Goal: Information Seeking & Learning: Learn about a topic

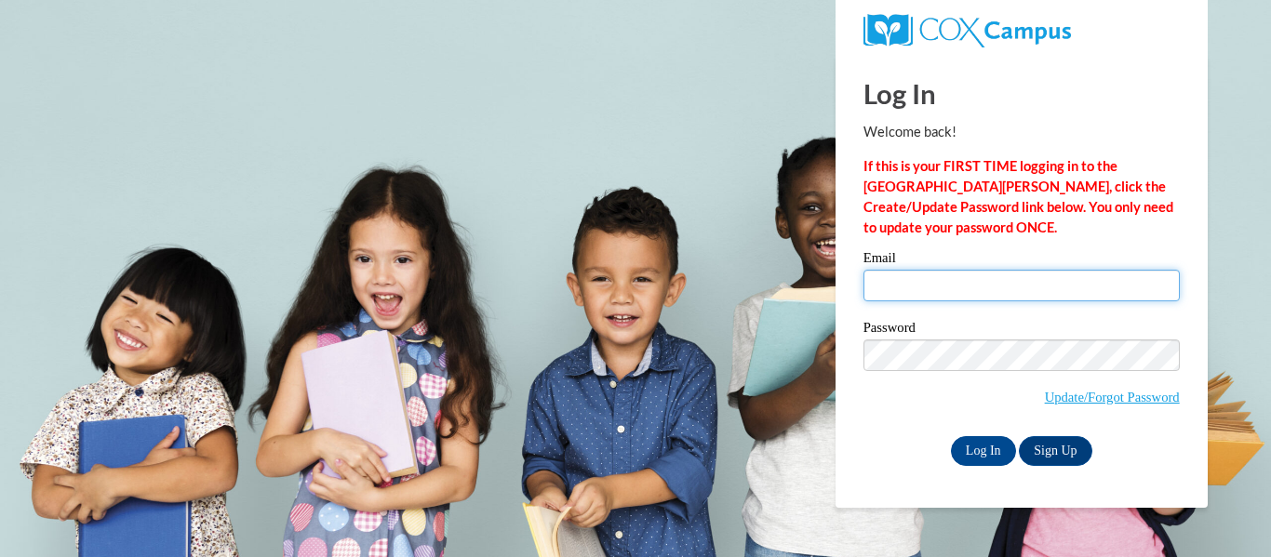
click at [908, 294] on input "Email" at bounding box center [1021, 286] width 316 height 32
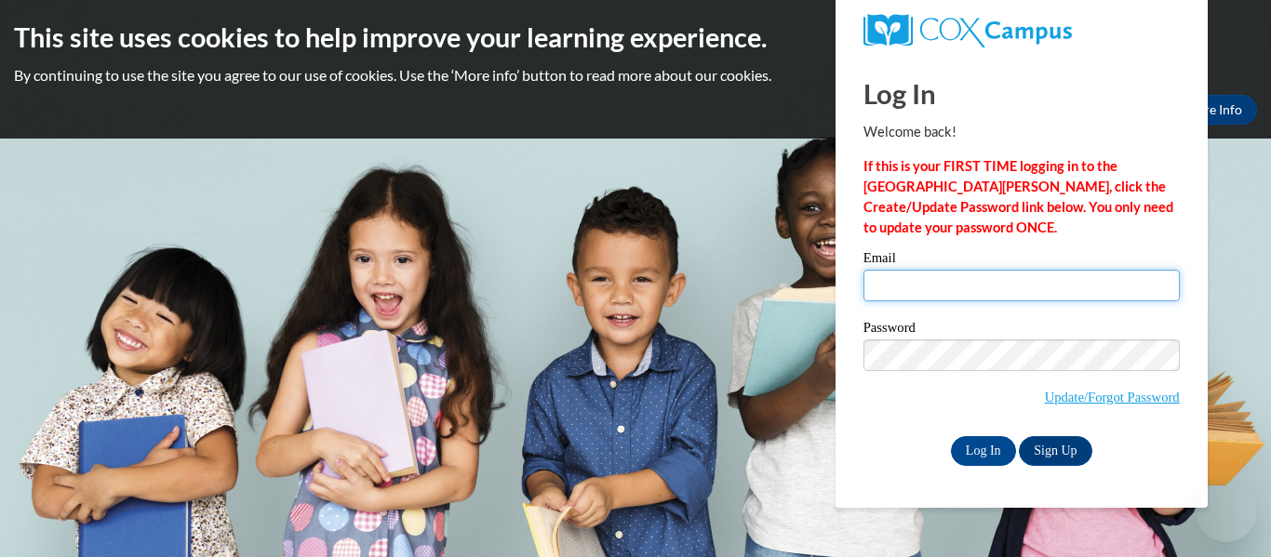
type input "Igreco@kusd.edu"
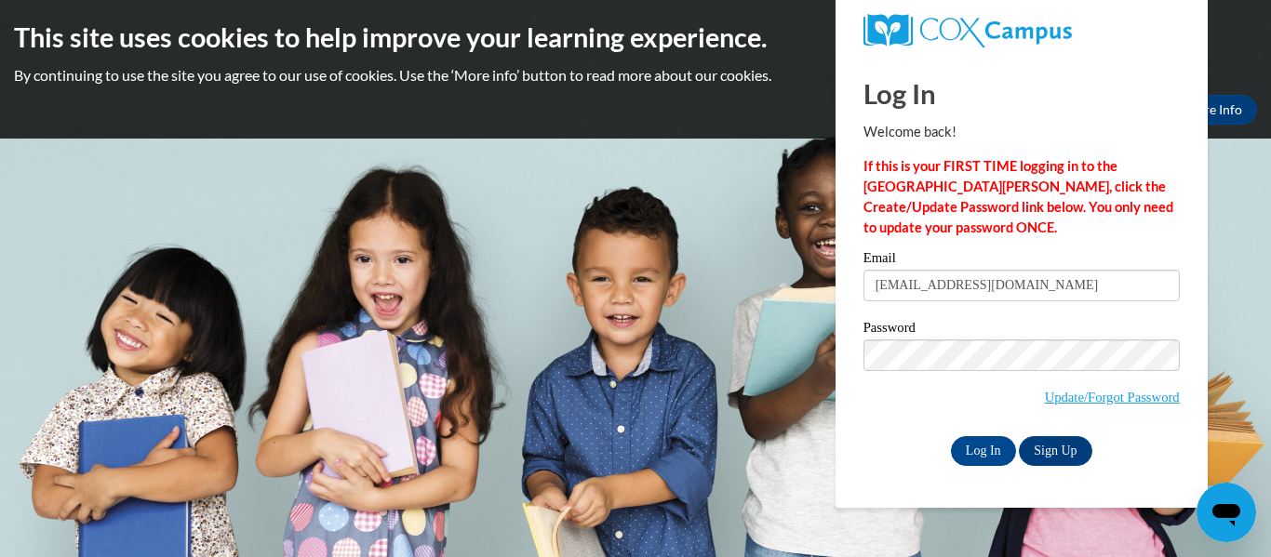
click at [981, 335] on label "Password" at bounding box center [1021, 330] width 316 height 19
click at [970, 441] on input "Log In" at bounding box center [983, 451] width 65 height 30
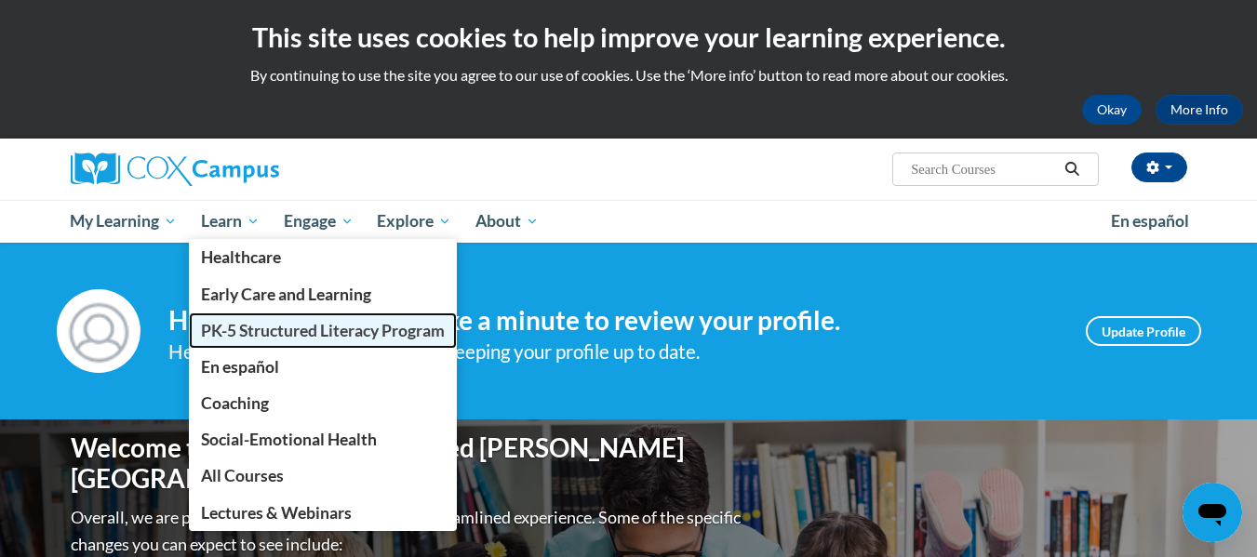
click at [251, 335] on span "PK-5 Structured Literacy Program" at bounding box center [323, 331] width 244 height 20
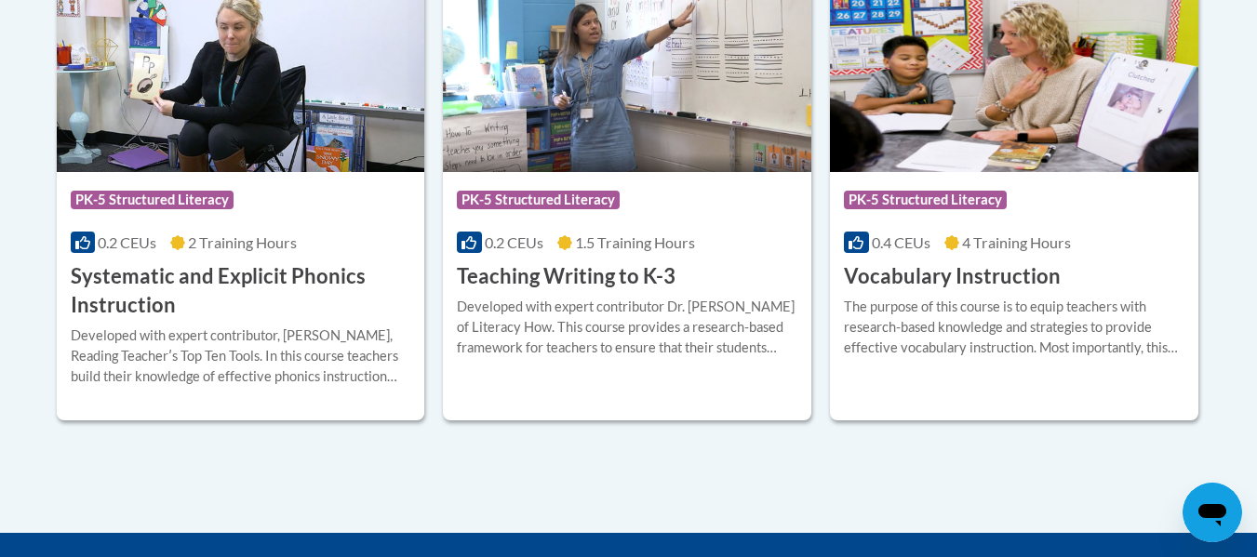
scroll to position [2307, 0]
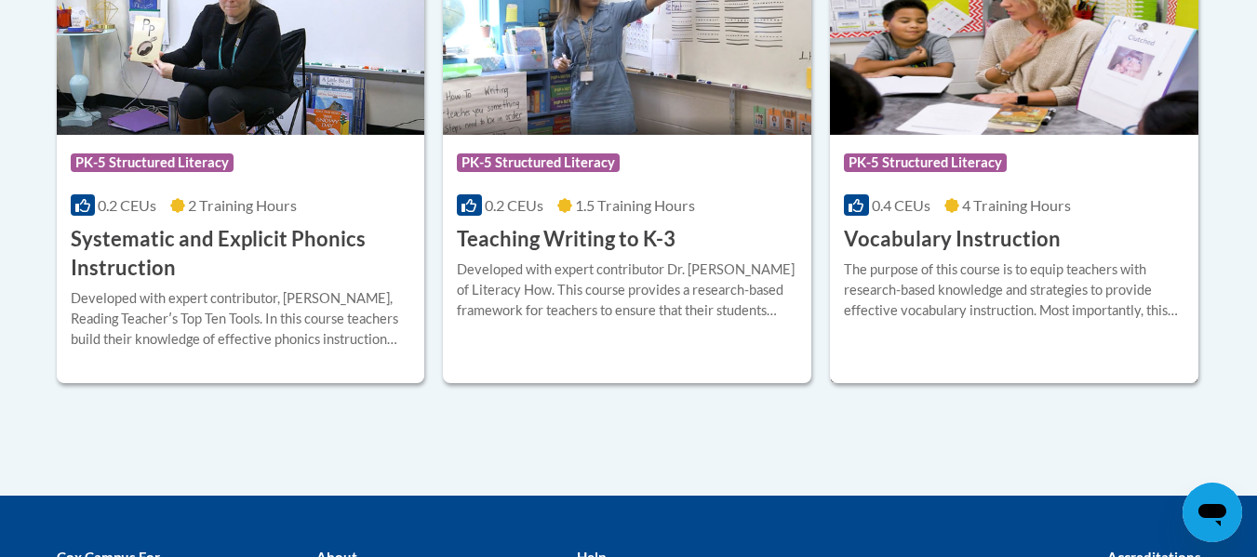
click at [1020, 74] on img at bounding box center [1014, 40] width 368 height 190
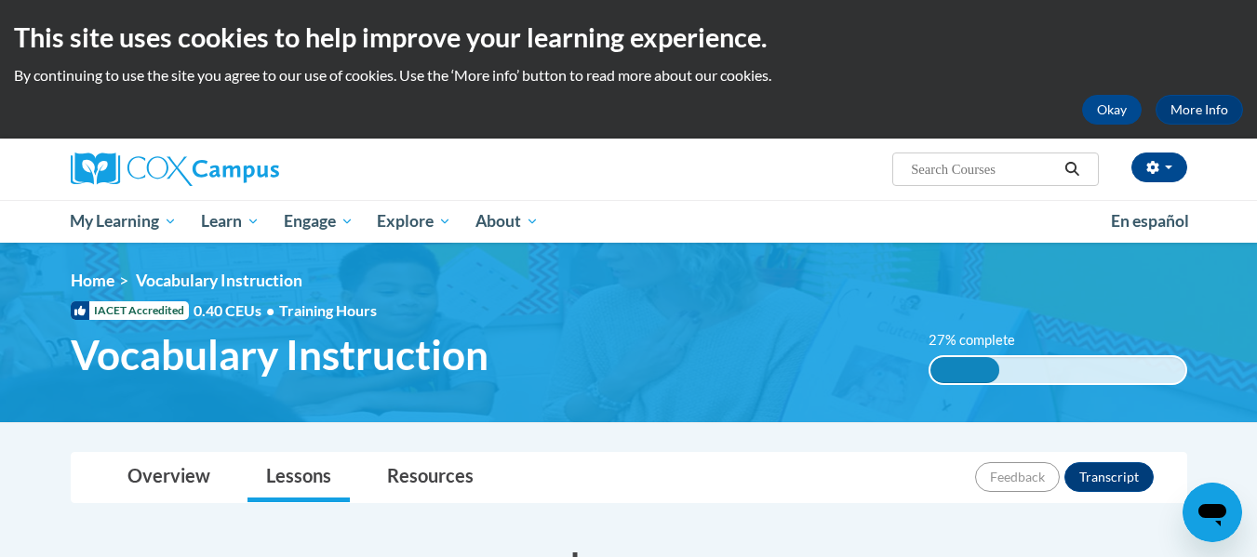
click at [722, 227] on ul "My Learning My Learning My Course Progress Certificates My Action Plans Group D…" at bounding box center [579, 221] width 1040 height 43
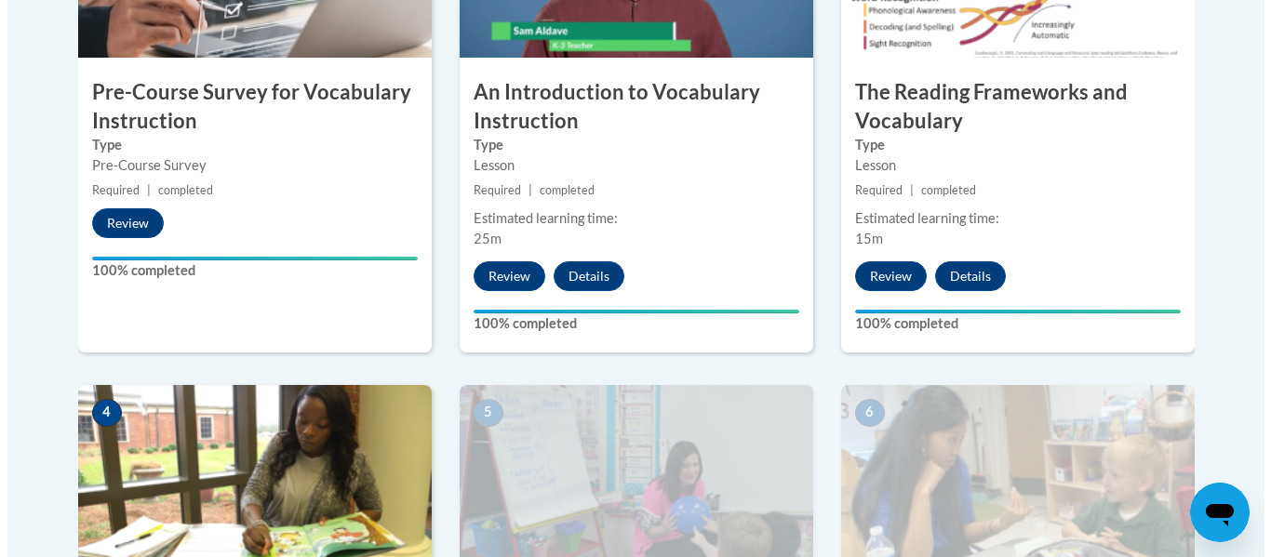
scroll to position [1042, 0]
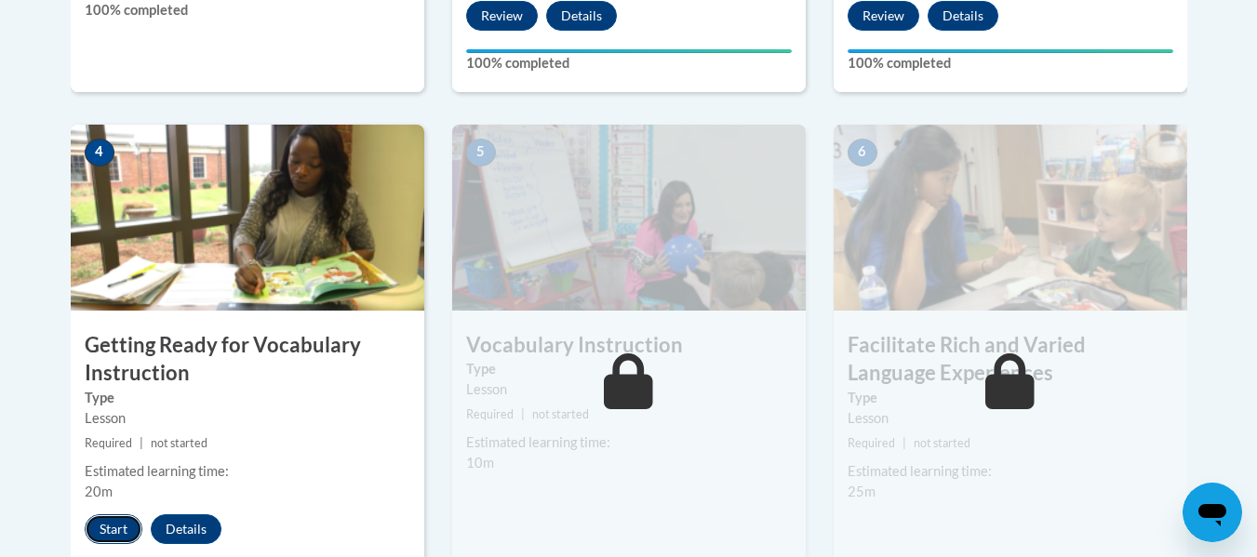
click at [108, 526] on button "Start" at bounding box center [114, 529] width 58 height 30
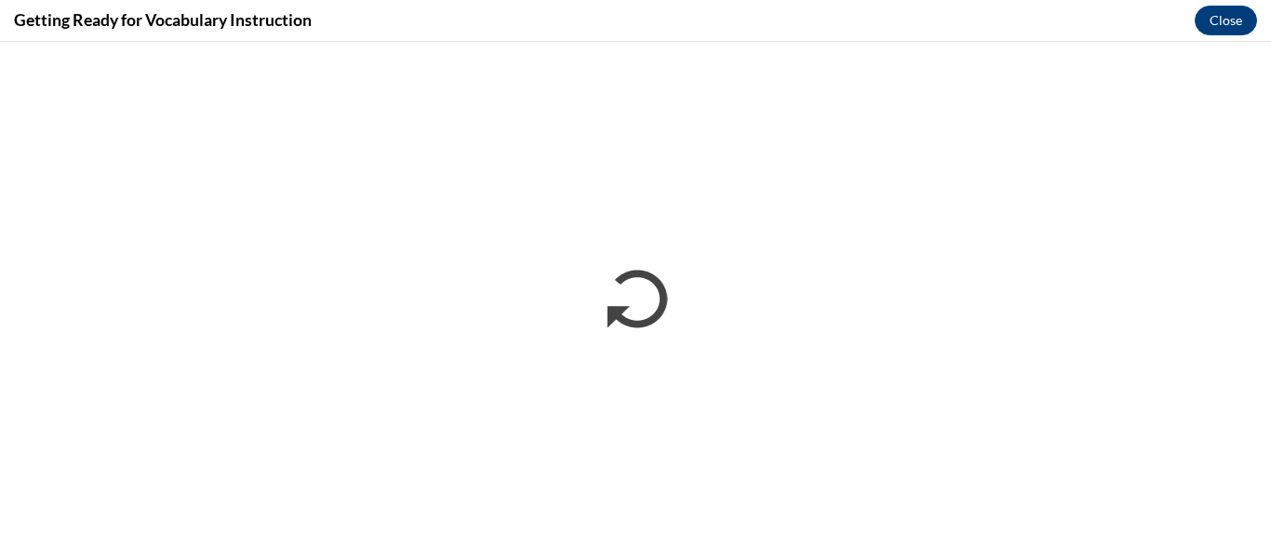
scroll to position [0, 0]
